Goal: Check status: Check status

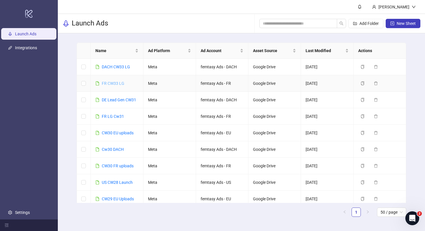
click at [116, 84] on link "FR CW33 LG" at bounding box center [113, 83] width 23 height 5
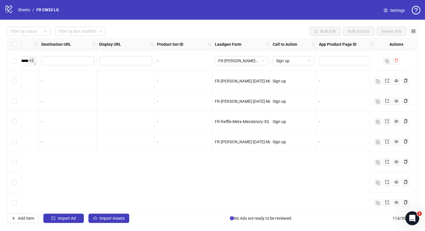
scroll to position [2150, 609]
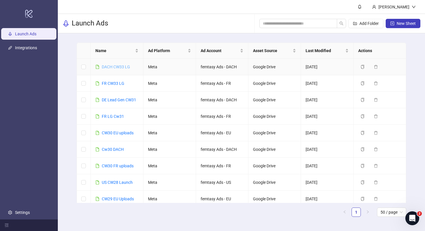
click at [115, 68] on link "DACH CW33 LG" at bounding box center [116, 67] width 28 height 5
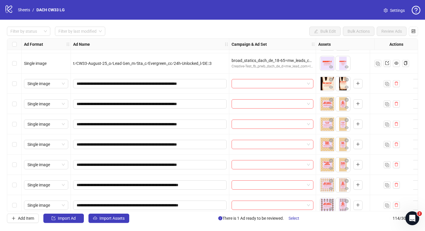
scroll to position [1697, 0]
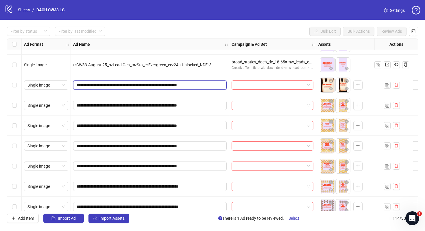
click at [203, 87] on input "**********" at bounding box center [150, 85] width 146 height 6
click at [11, 88] on div "Select row 86" at bounding box center [14, 85] width 14 height 20
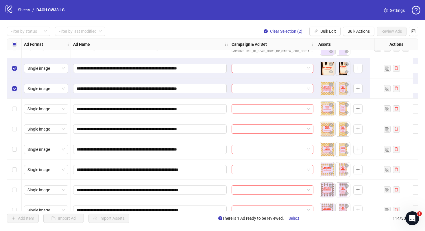
scroll to position [1713, 0]
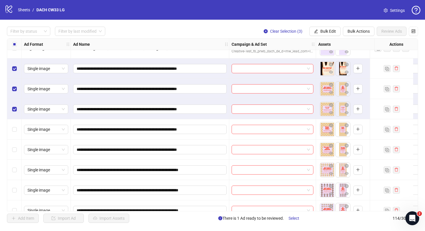
click at [16, 91] on label "Select row 87" at bounding box center [14, 89] width 5 height 6
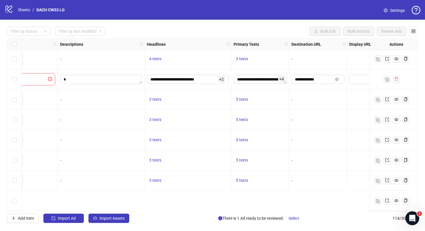
scroll to position [2065, 328]
